Goal: Find specific page/section: Find specific page/section

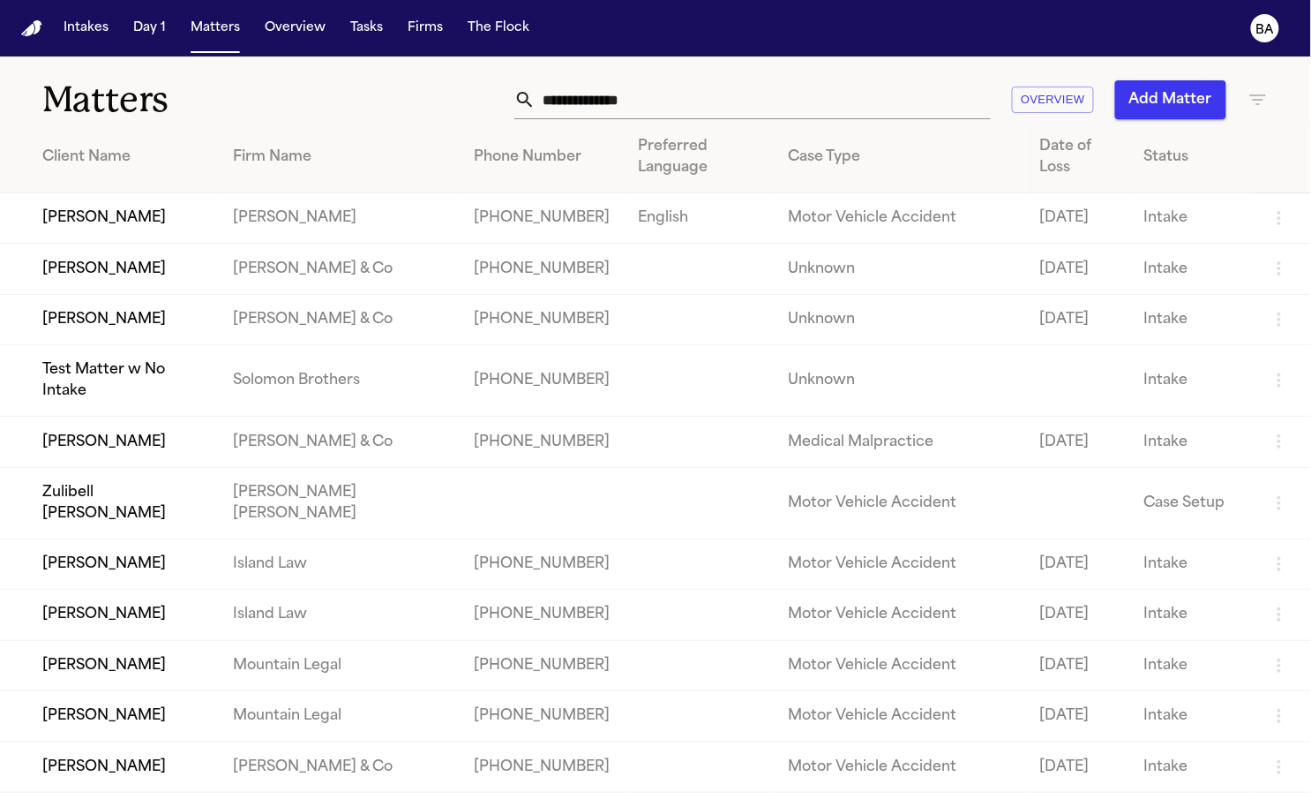
click at [123, 193] on td "[PERSON_NAME]" at bounding box center [109, 218] width 219 height 50
click at [94, 29] on button "Intakes" at bounding box center [85, 28] width 59 height 32
